Goal: Task Accomplishment & Management: Manage account settings

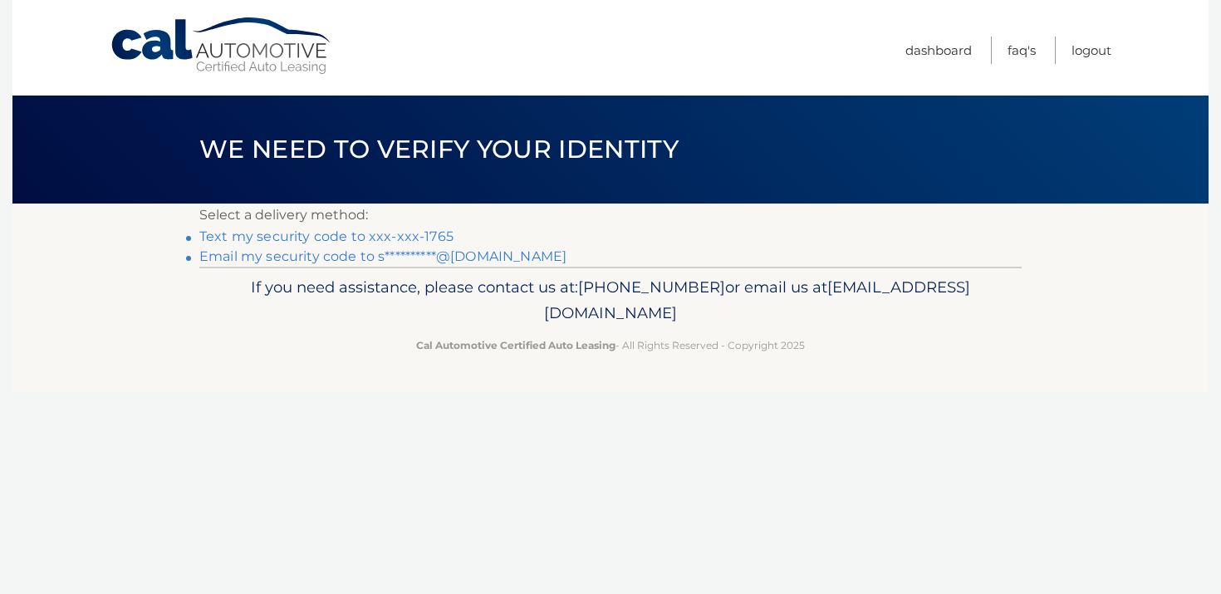
click at [413, 237] on link "Text my security code to xxx-xxx-1765" at bounding box center [326, 236] width 254 height 16
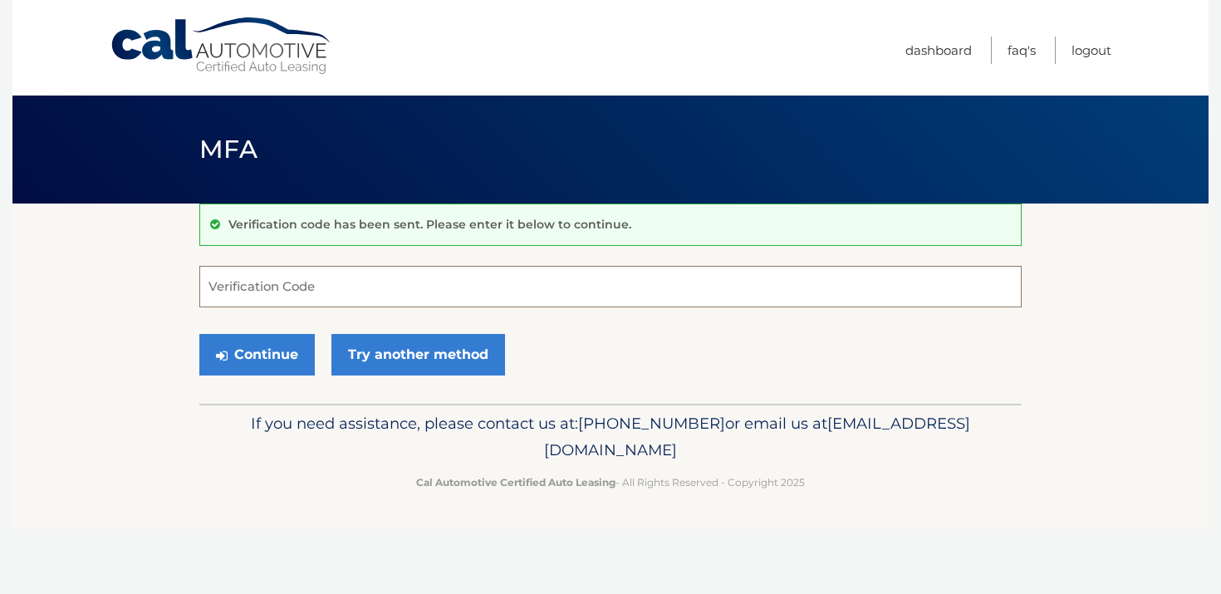
click at [327, 293] on input "Verification Code" at bounding box center [610, 287] width 822 height 42
type input "739057"
click at [236, 356] on button "Continue" at bounding box center [256, 355] width 115 height 42
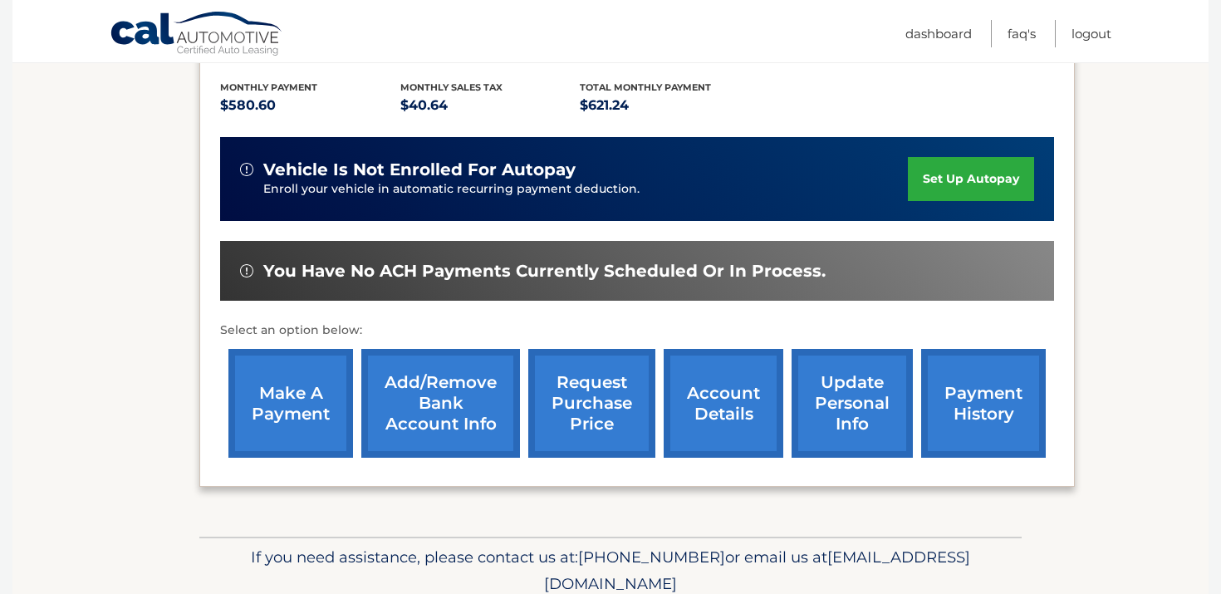
scroll to position [354, 0]
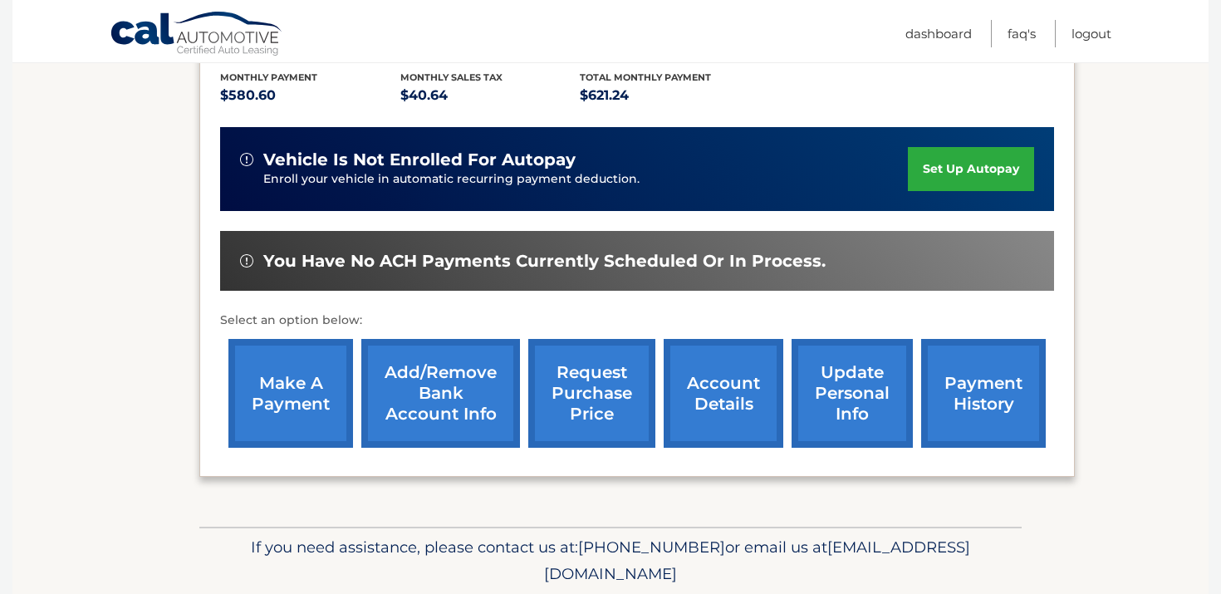
click at [843, 385] on link "update personal info" at bounding box center [852, 393] width 121 height 109
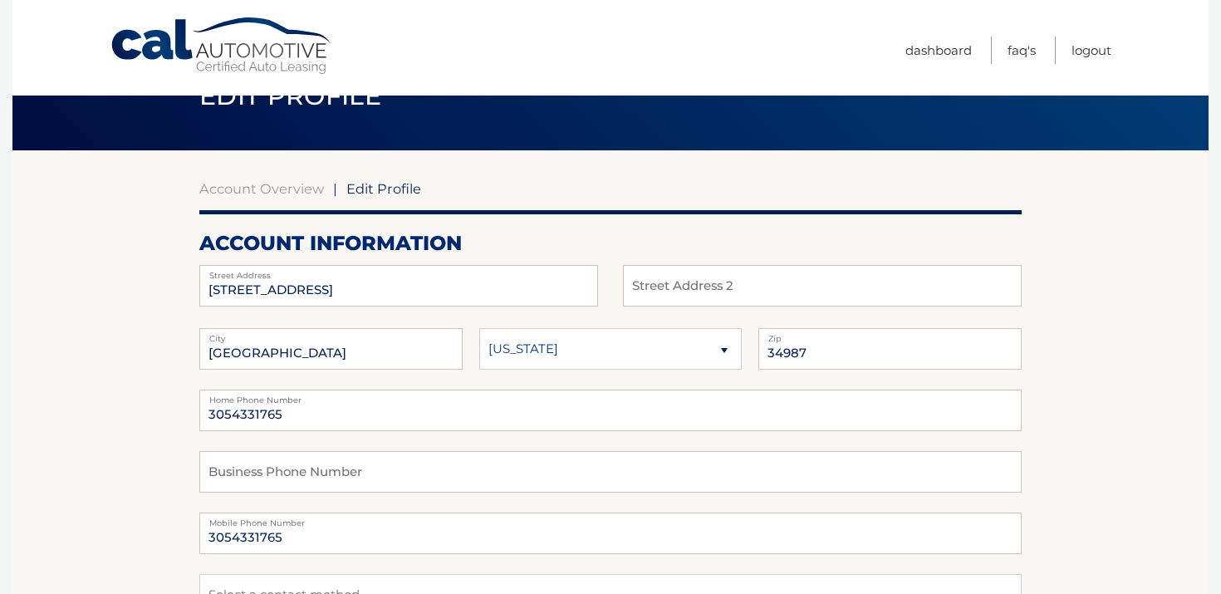
scroll to position [64, 0]
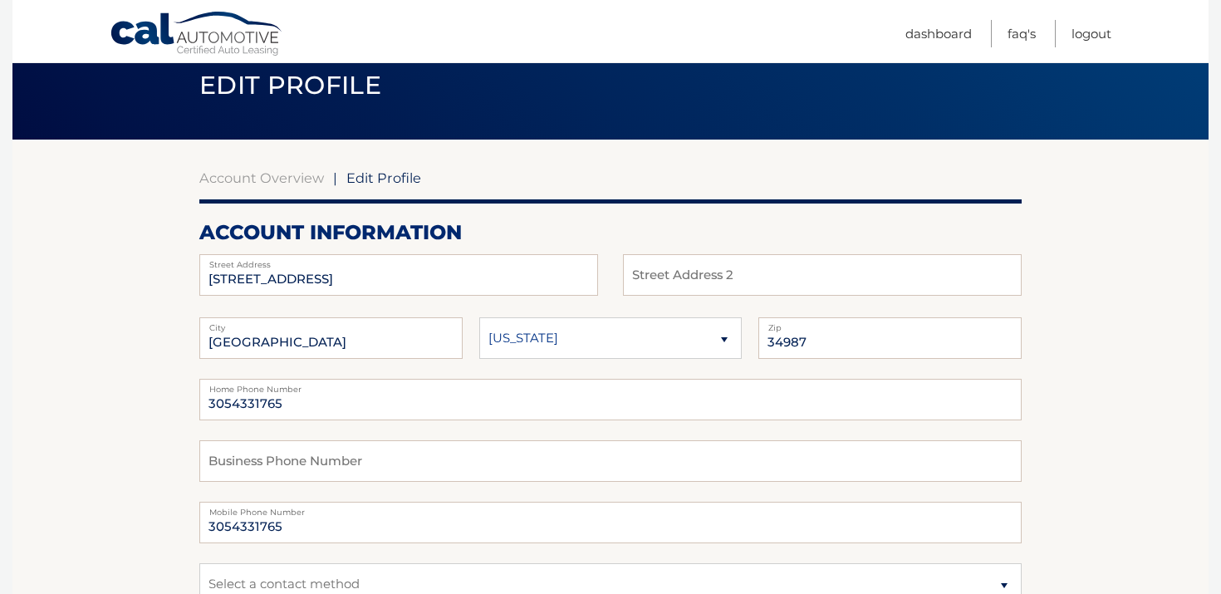
click at [387, 183] on span "Edit Profile" at bounding box center [383, 177] width 75 height 17
drag, startPoint x: 412, startPoint y: 282, endPoint x: 214, endPoint y: 262, distance: 198.7
click at [214, 262] on div "8534 SW EVENING DREAM AVE Street Address" at bounding box center [398, 275] width 399 height 42
type input "1569 SE Crosswood Way"
click at [827, 336] on input "34987" at bounding box center [889, 338] width 263 height 42
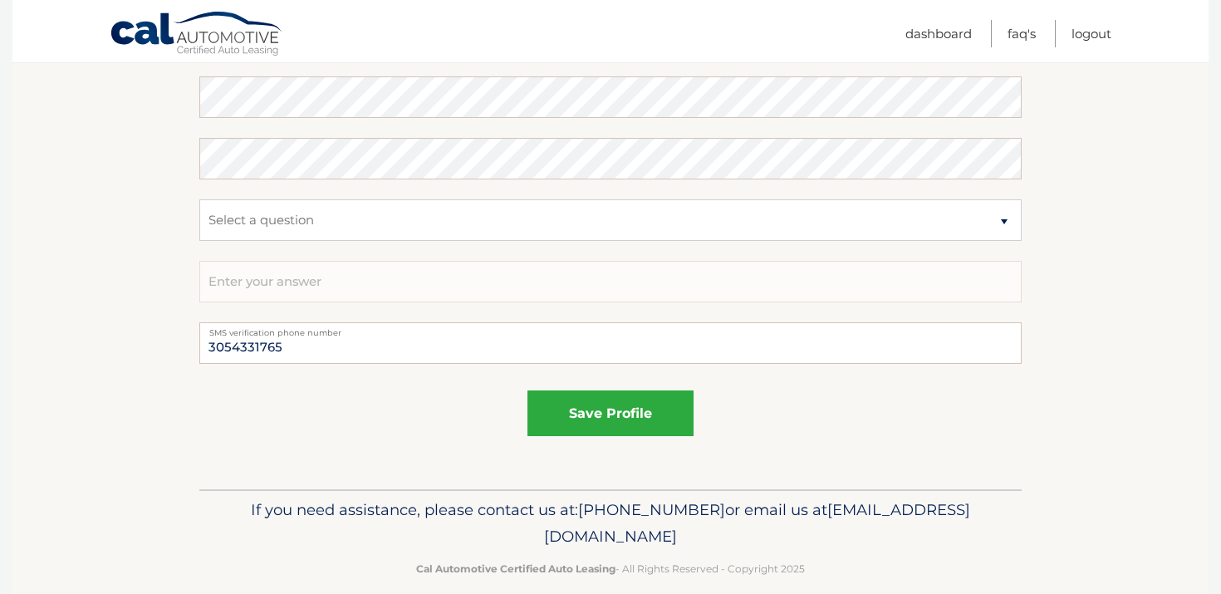
scroll to position [945, 0]
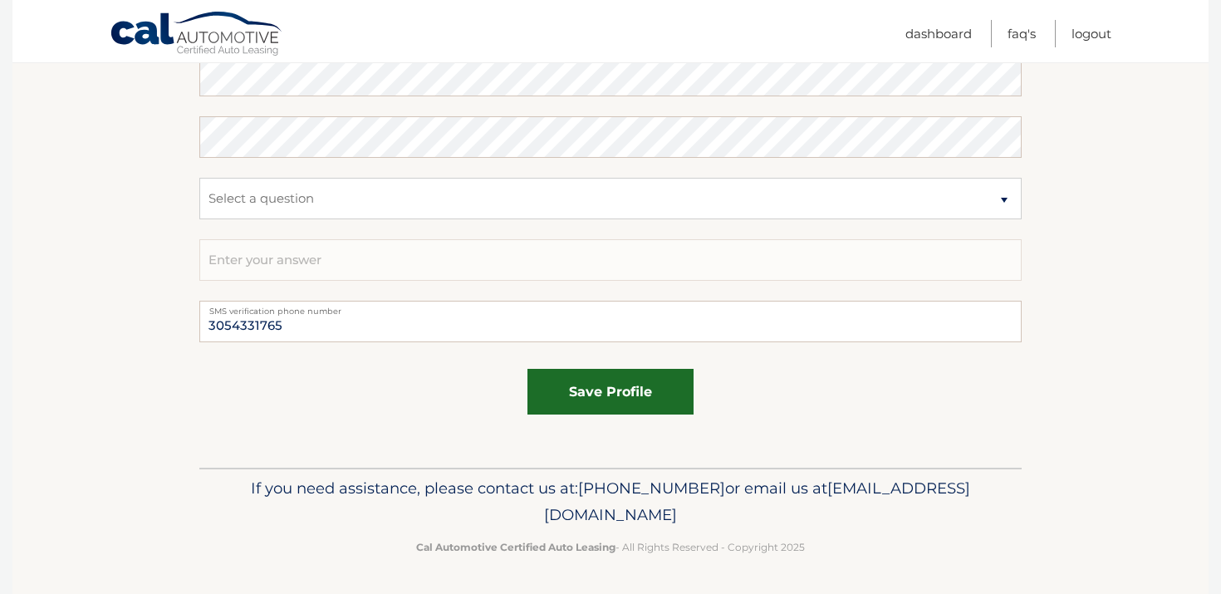
type input "34984"
click at [605, 384] on button "save profile" at bounding box center [610, 392] width 166 height 46
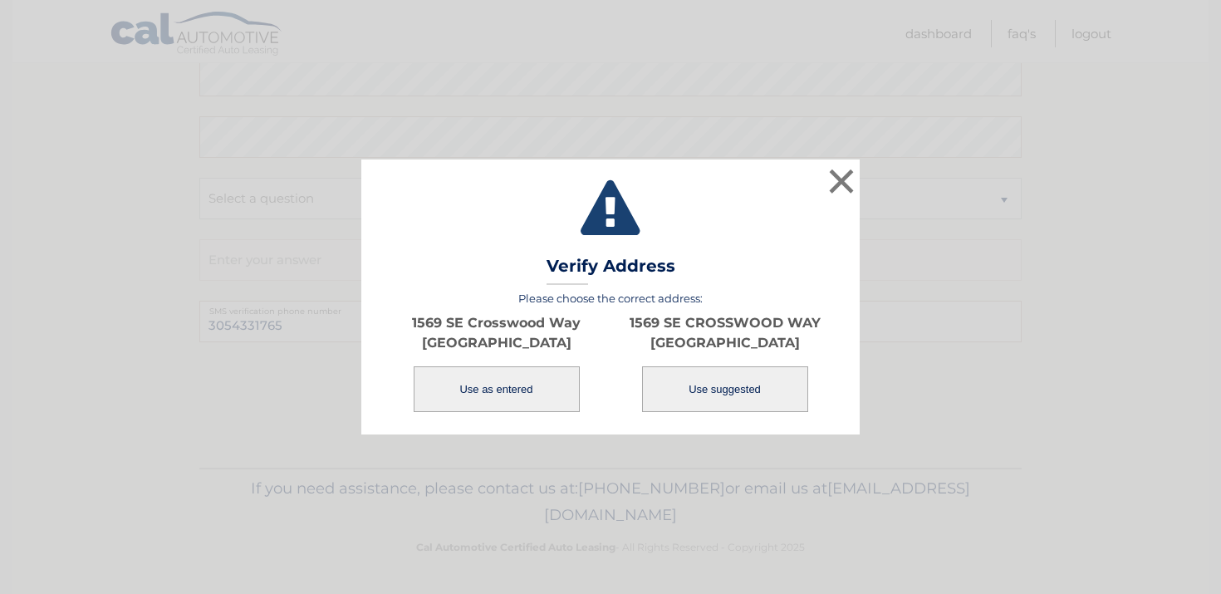
click at [748, 396] on button "Use suggested" at bounding box center [725, 389] width 166 height 46
type input "1569 SE CROSSWOOD WAY"
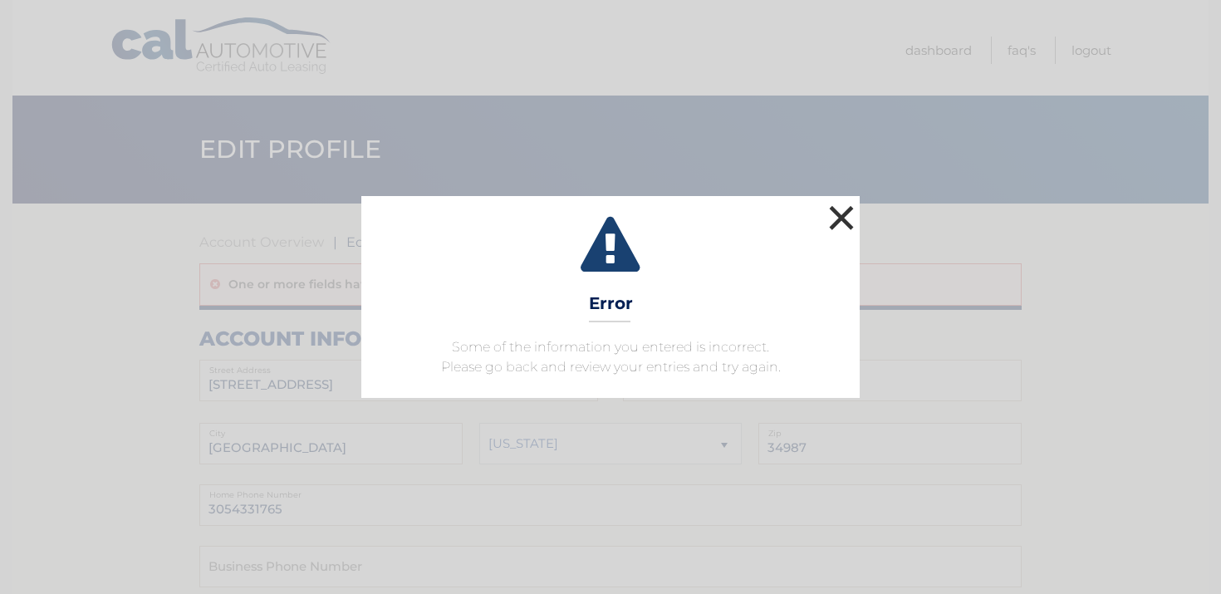
click at [845, 214] on button "×" at bounding box center [841, 217] width 33 height 33
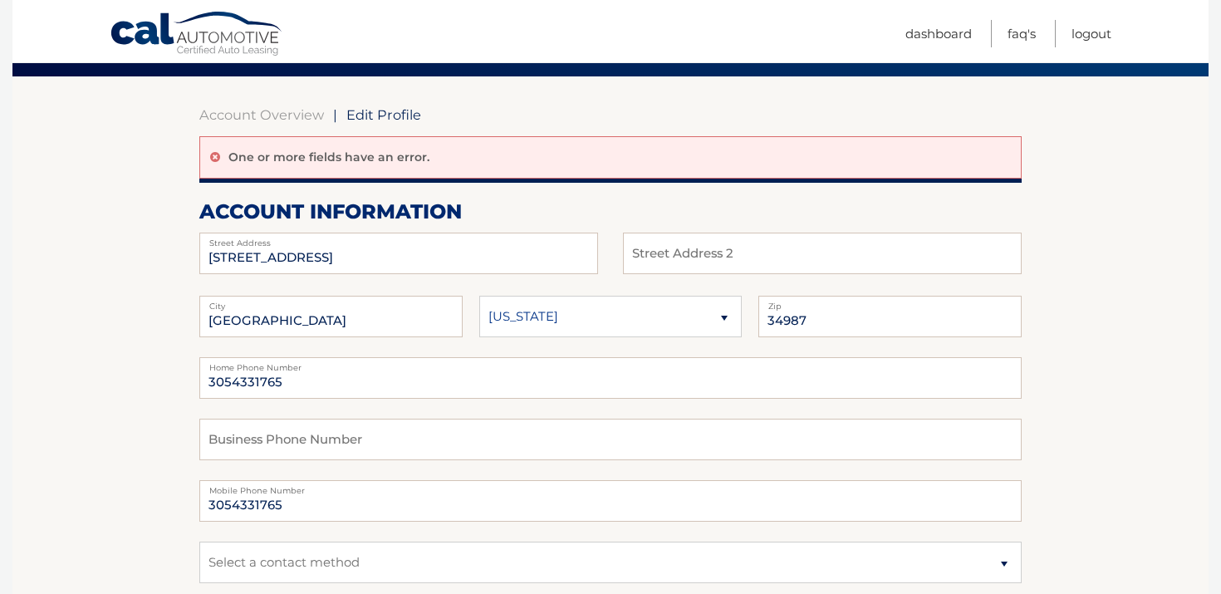
scroll to position [115, 0]
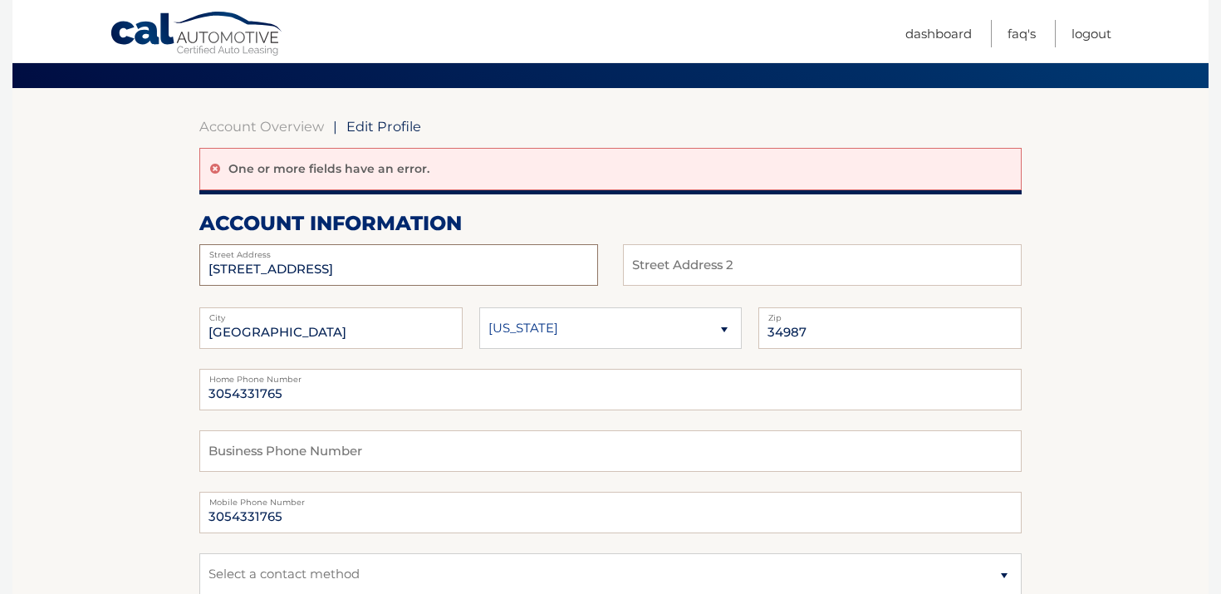
drag, startPoint x: 412, startPoint y: 266, endPoint x: 190, endPoint y: 242, distance: 223.1
type input "1569 SE Crosswood Way"
click at [821, 335] on input "34987" at bounding box center [889, 328] width 263 height 42
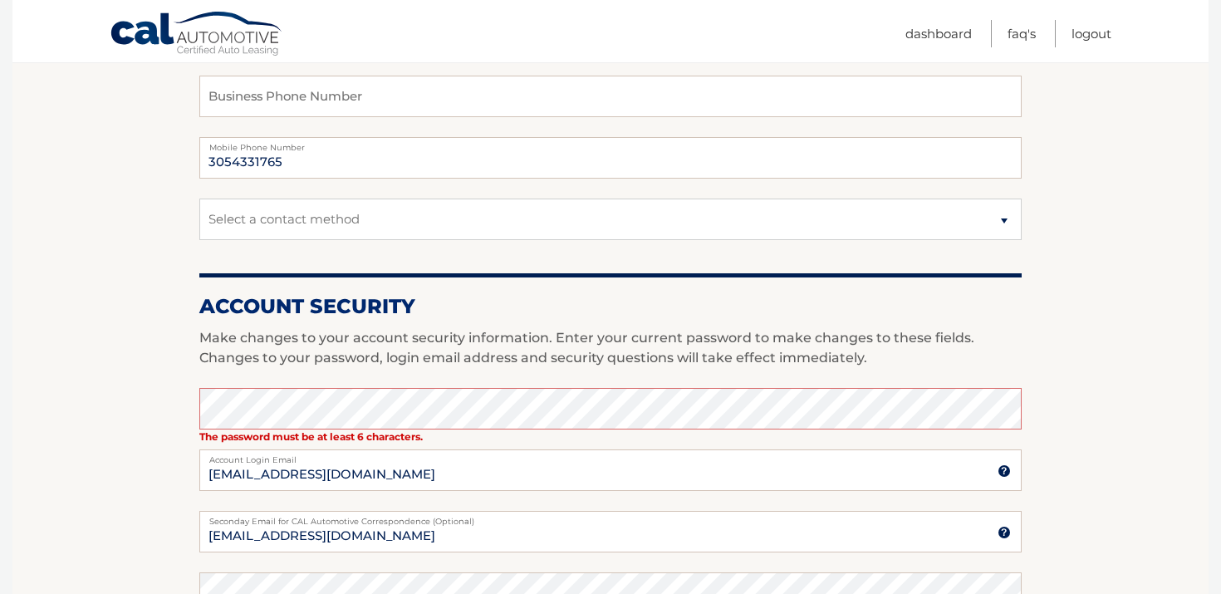
scroll to position [484, 0]
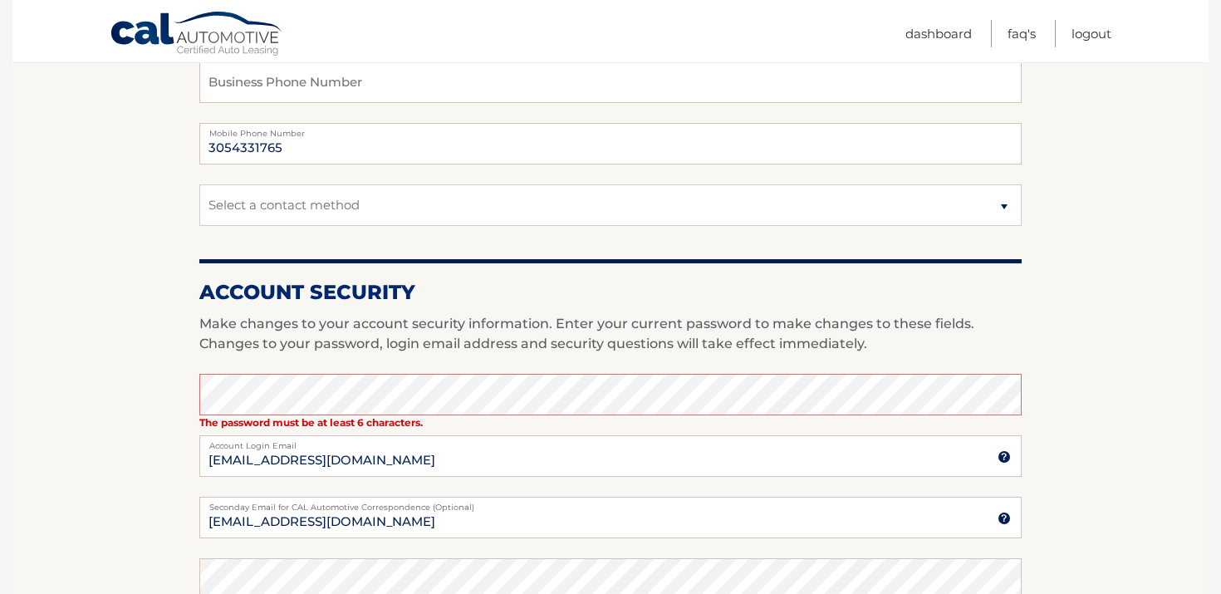
type input "34984"
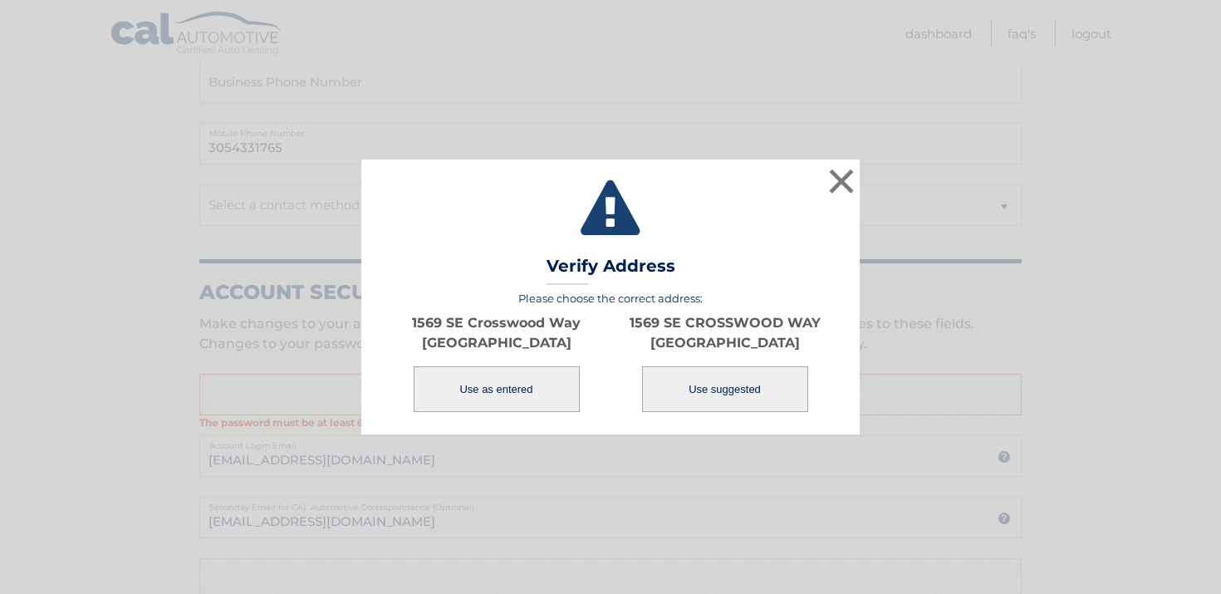
click at [696, 389] on button "Use suggested" at bounding box center [725, 389] width 166 height 46
type input "1569 SE CROSSWOOD WAY"
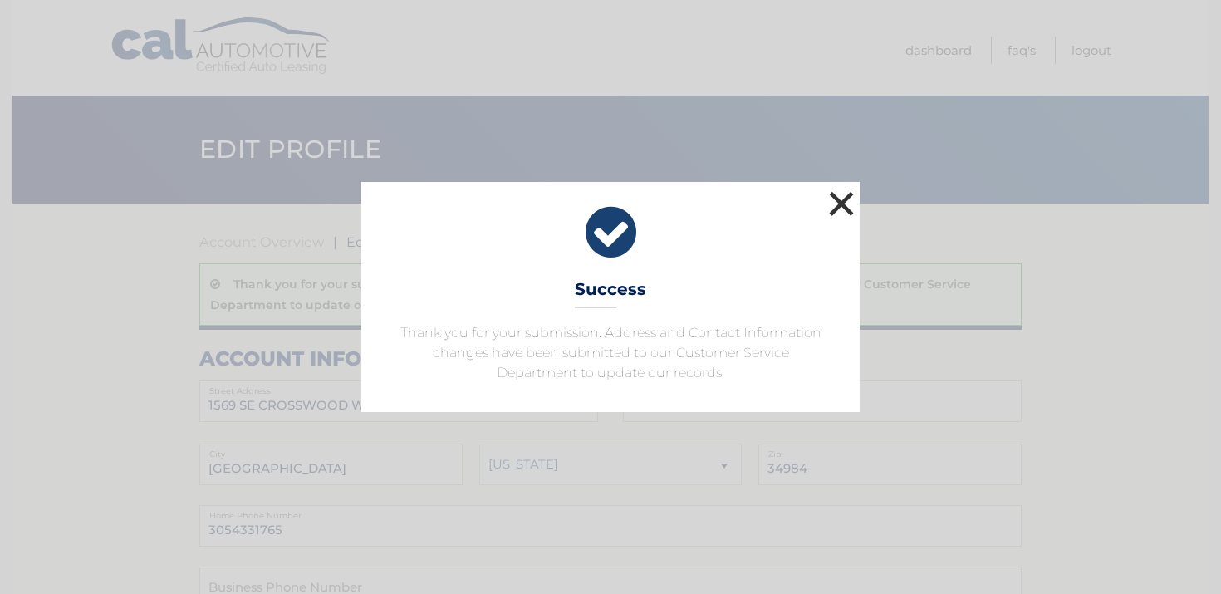
click at [843, 201] on button "×" at bounding box center [841, 203] width 33 height 33
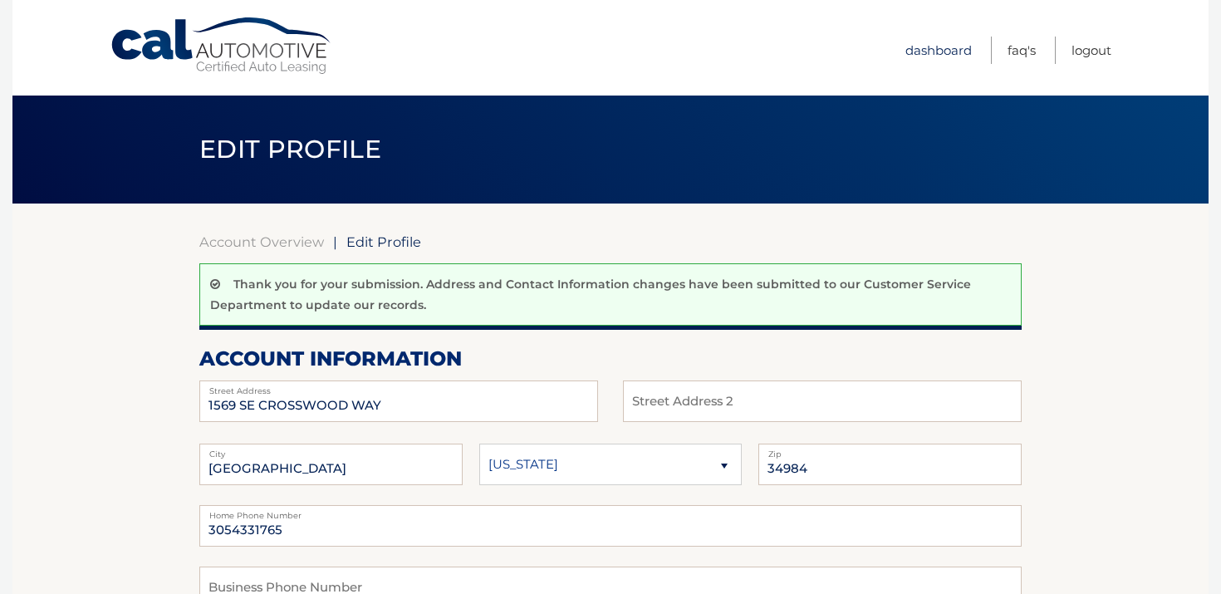
click at [933, 52] on link "Dashboard" at bounding box center [938, 50] width 66 height 27
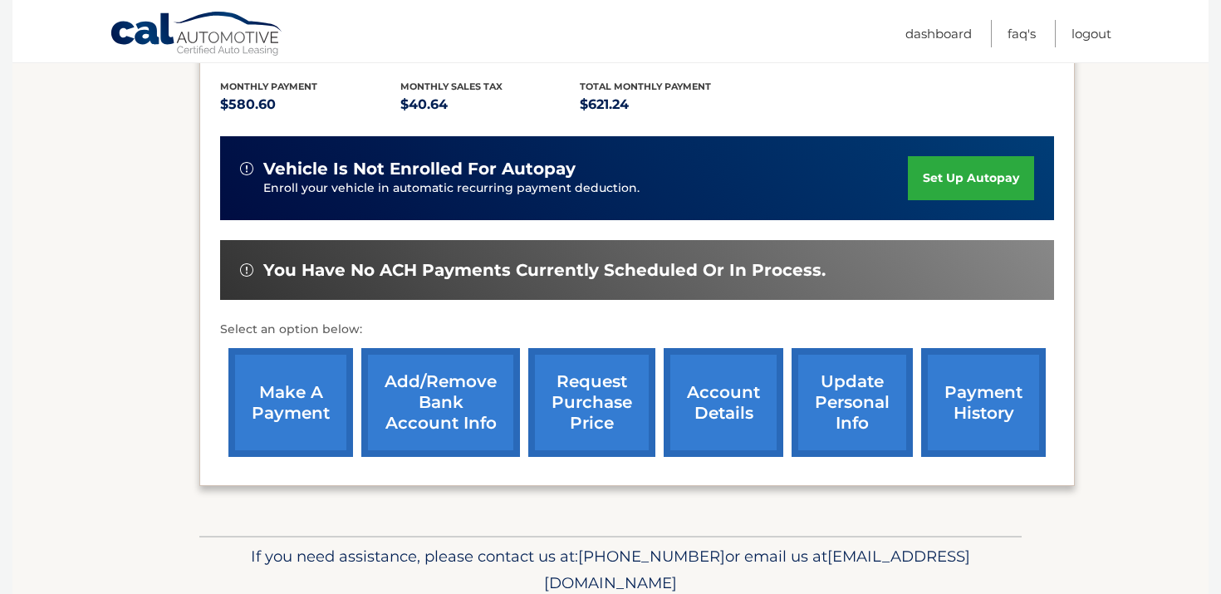
scroll to position [355, 0]
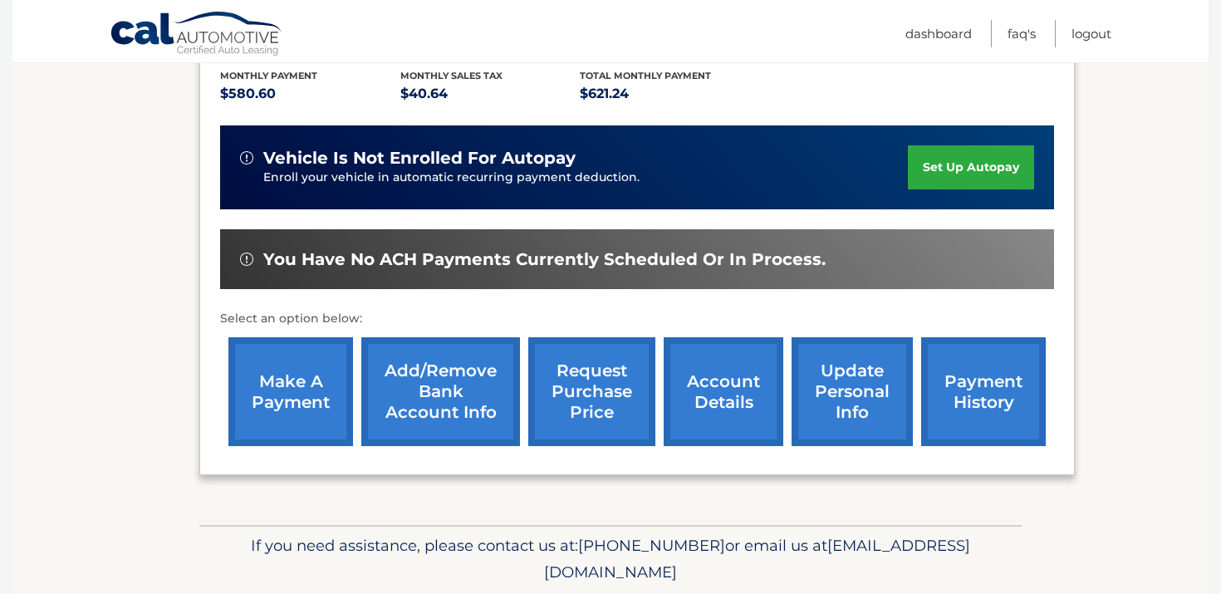
click at [724, 395] on link "account details" at bounding box center [724, 391] width 120 height 109
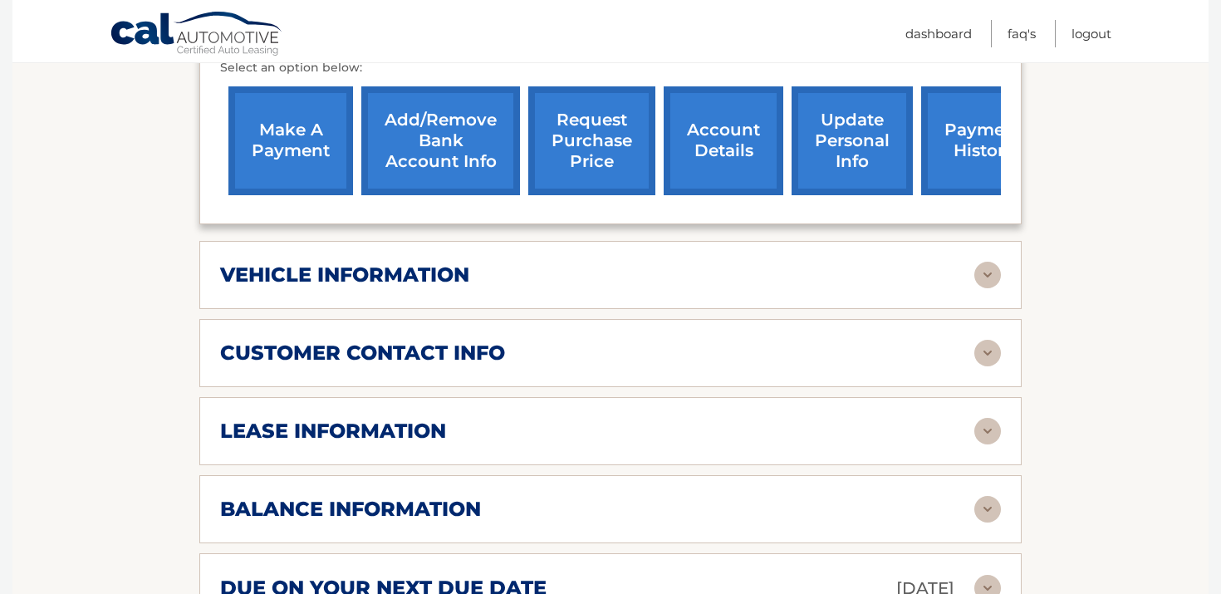
scroll to position [631, 0]
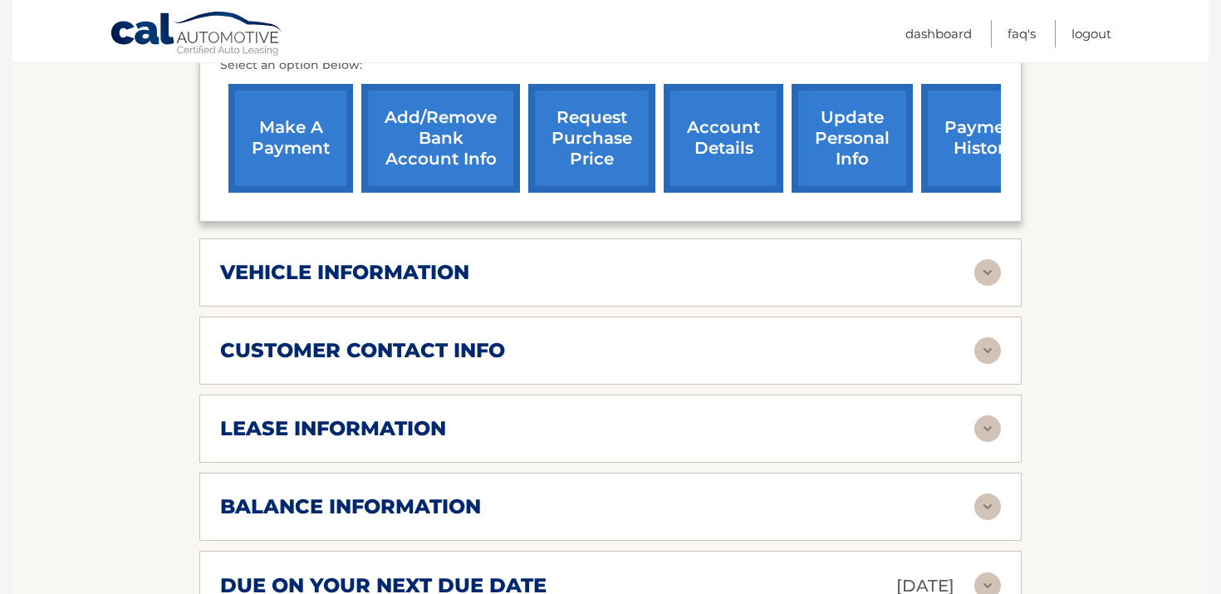
click at [992, 430] on img at bounding box center [987, 428] width 27 height 27
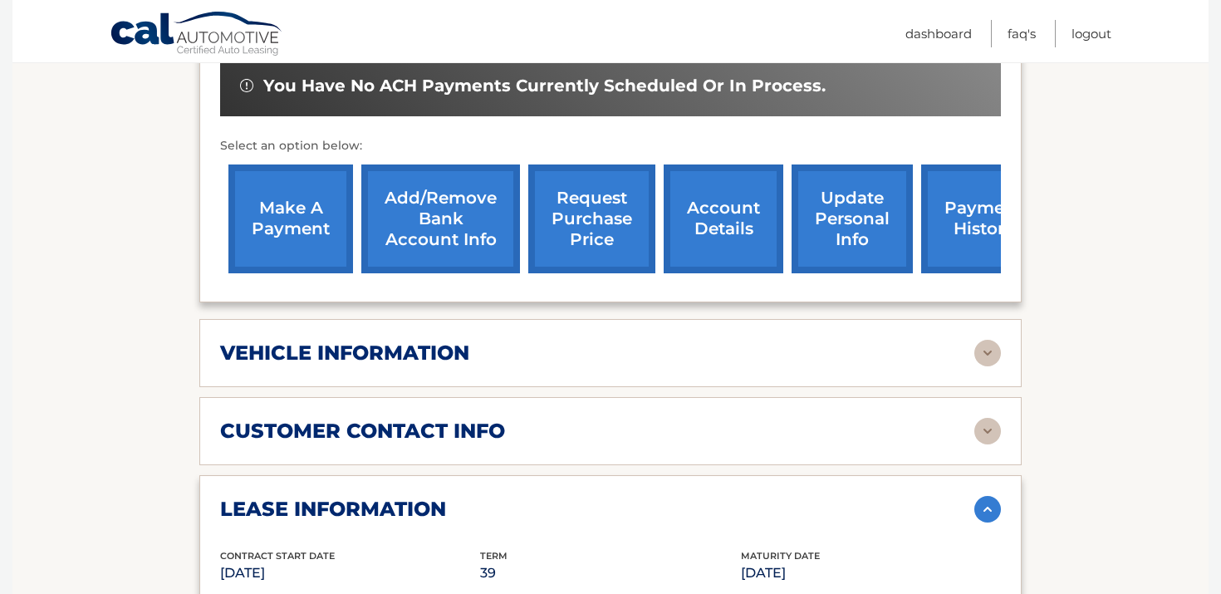
scroll to position [547, 0]
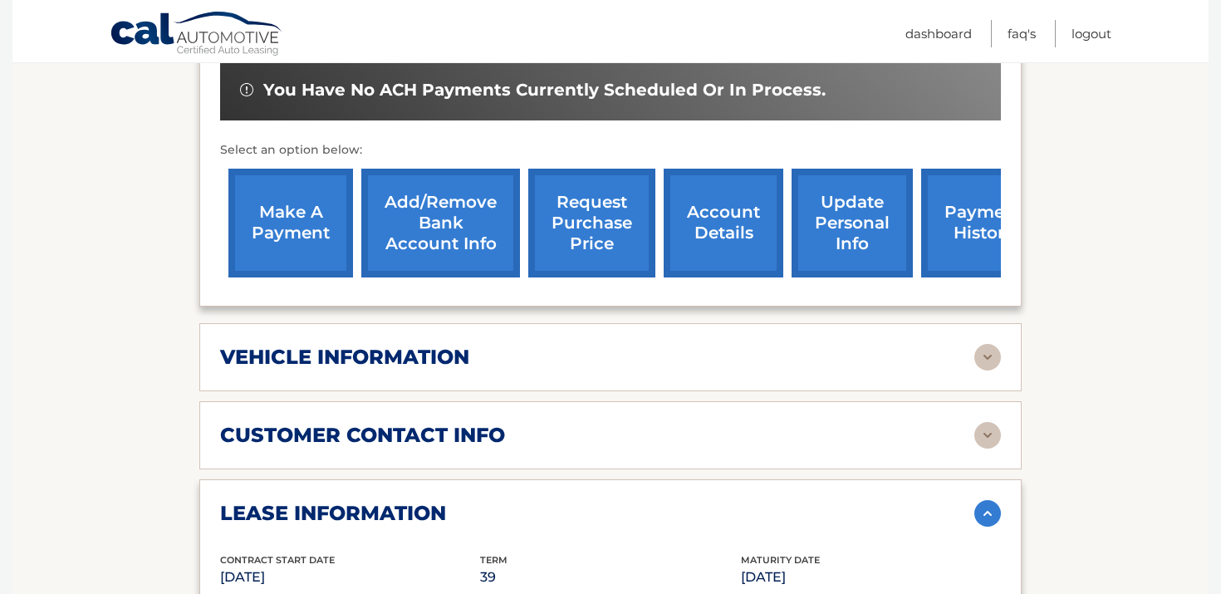
click at [978, 360] on img at bounding box center [987, 357] width 27 height 27
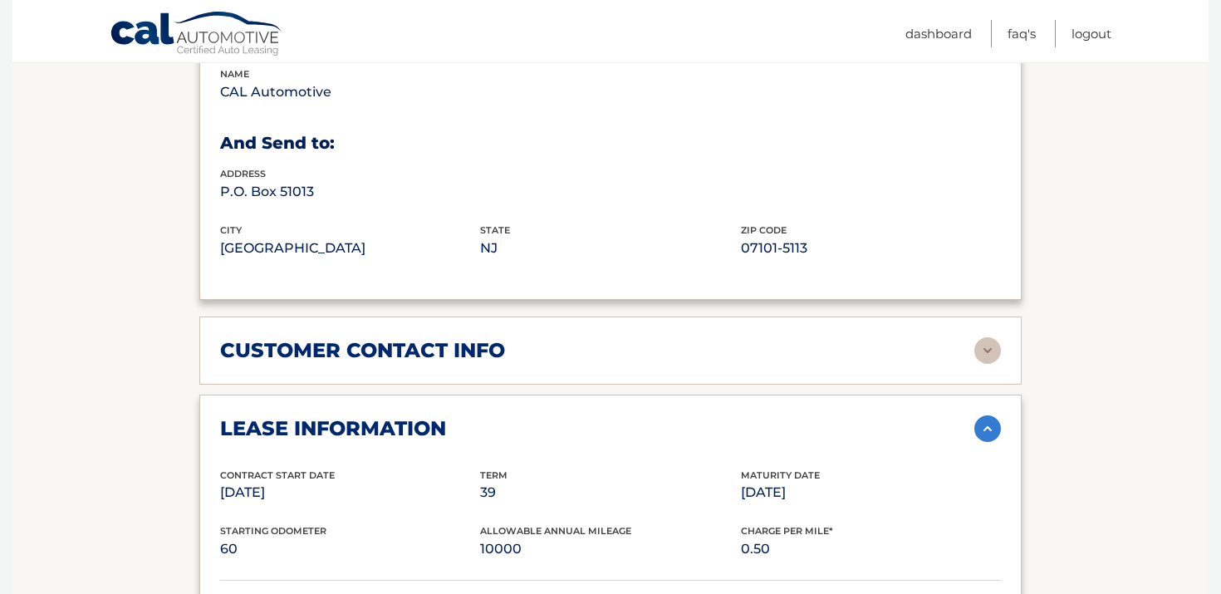
scroll to position [1057, 0]
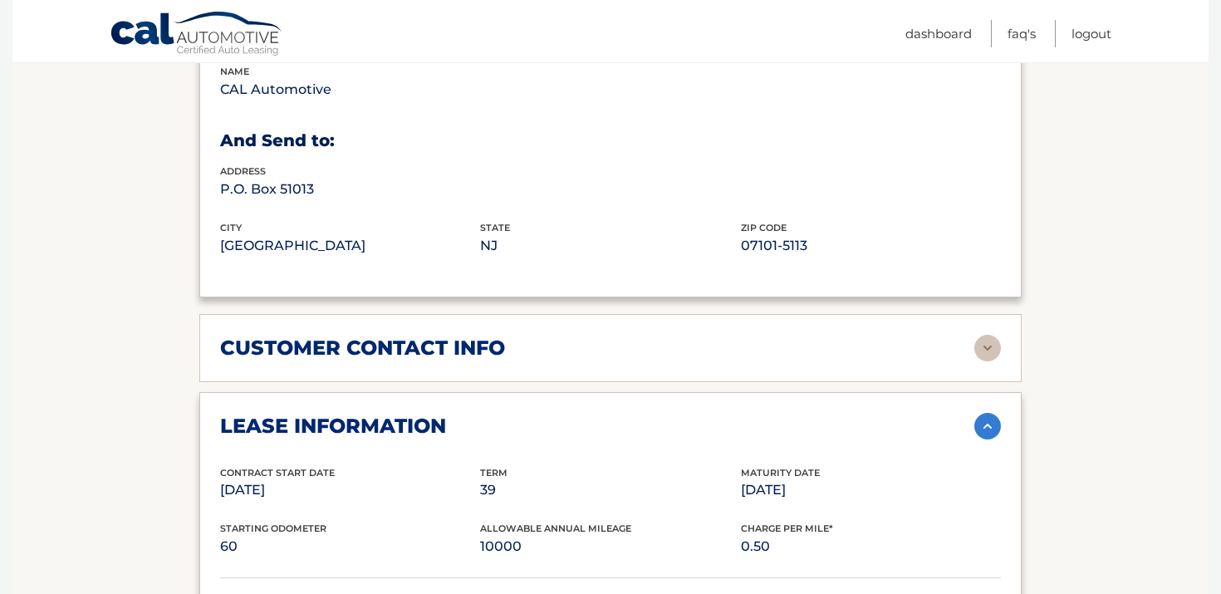
click at [895, 347] on div "customer contact info" at bounding box center [597, 348] width 754 height 25
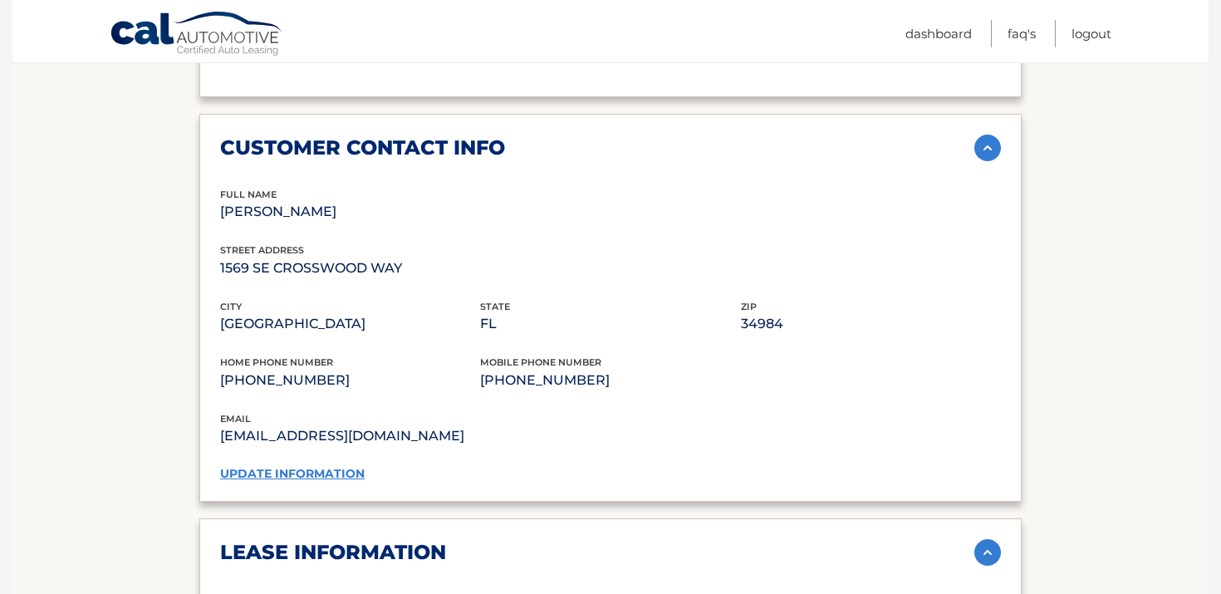
scroll to position [1252, 0]
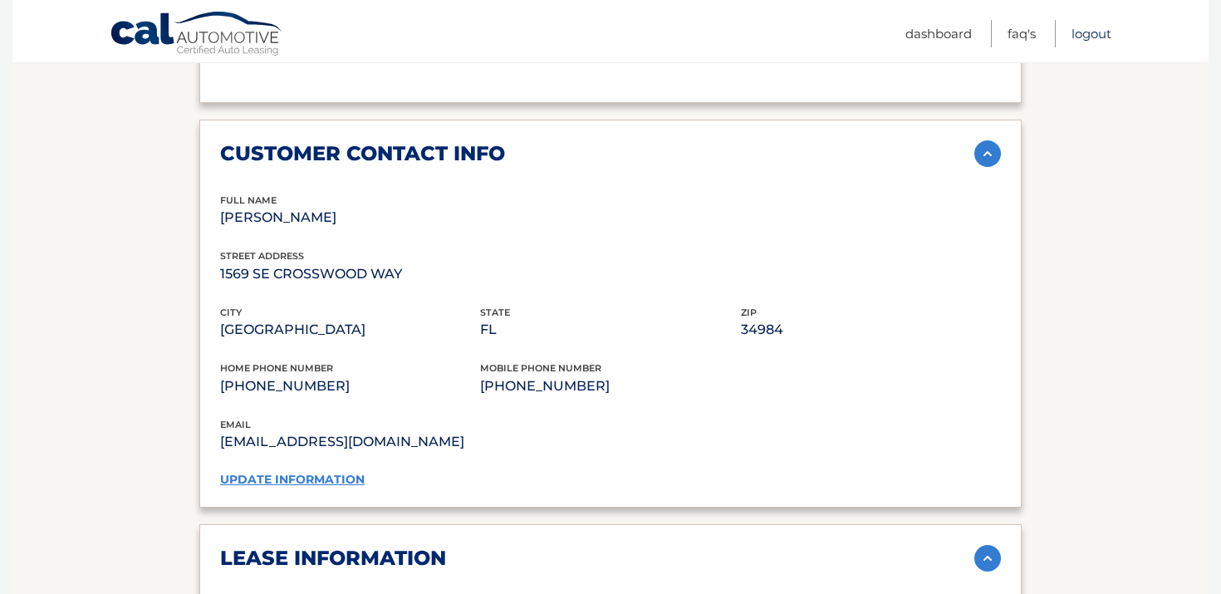
click at [1098, 34] on link "Logout" at bounding box center [1091, 33] width 40 height 27
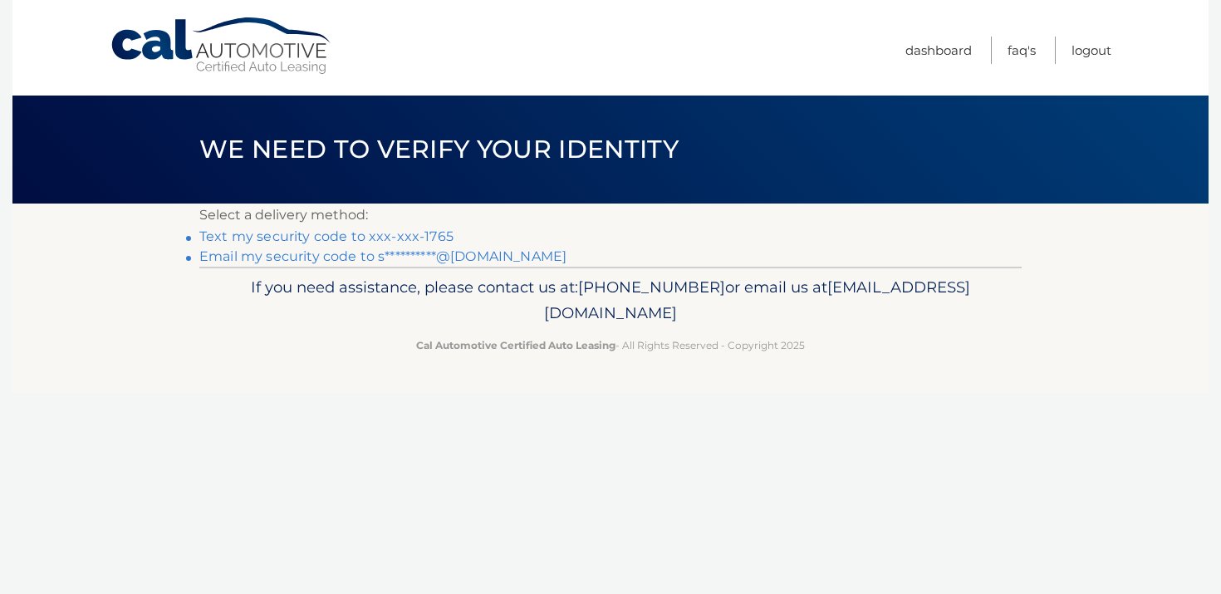
click at [318, 237] on link "Text my security code to xxx-xxx-1765" at bounding box center [326, 236] width 254 height 16
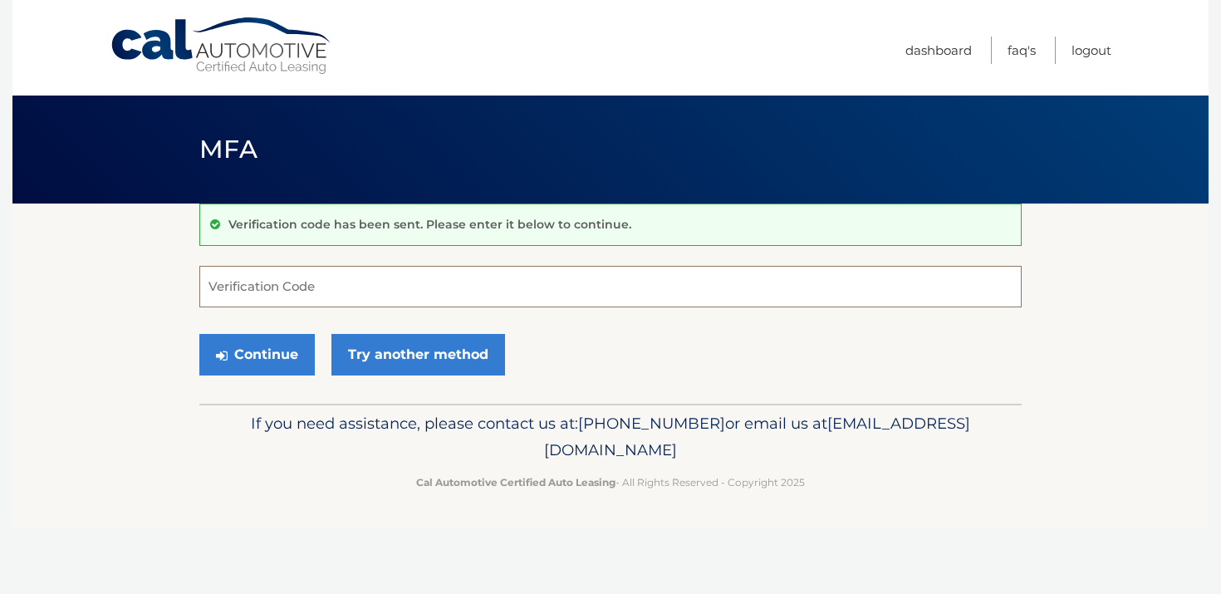
click at [324, 282] on input "Verification Code" at bounding box center [610, 287] width 822 height 42
type input "426396"
click at [241, 348] on button "Continue" at bounding box center [256, 355] width 115 height 42
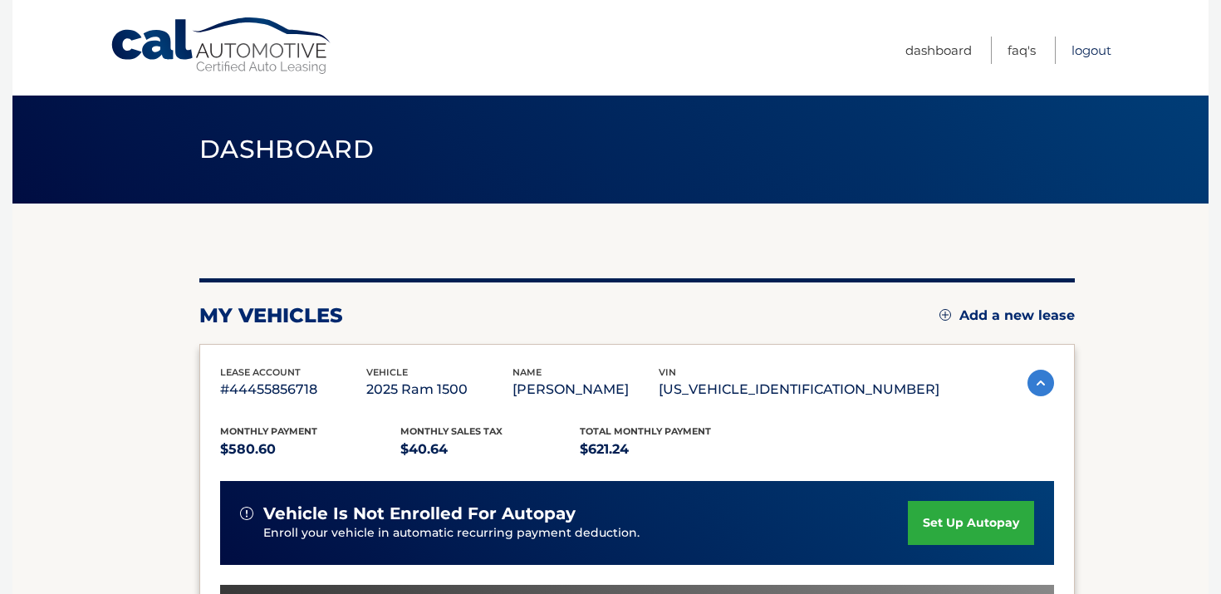
click at [1088, 51] on link "Logout" at bounding box center [1091, 50] width 40 height 27
